Goal: Task Accomplishment & Management: Use online tool/utility

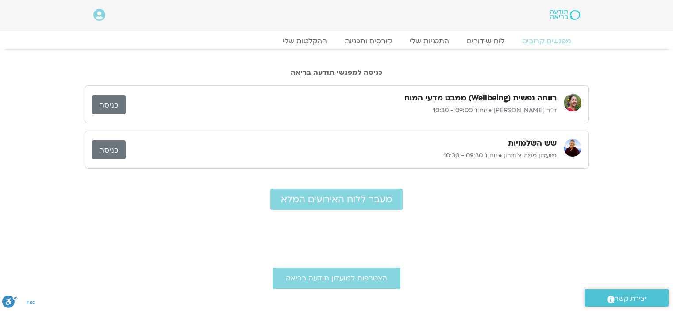
click at [108, 146] on link "כניסה" at bounding box center [109, 149] width 34 height 19
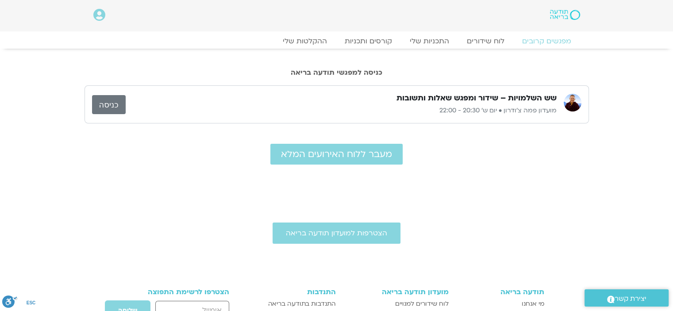
click at [607, 79] on div "כניסה למפגשי תודעה בריאה" at bounding box center [336, 65] width 673 height 32
click at [108, 106] on link "כניסה" at bounding box center [109, 104] width 34 height 19
